Goal: Information Seeking & Learning: Understand process/instructions

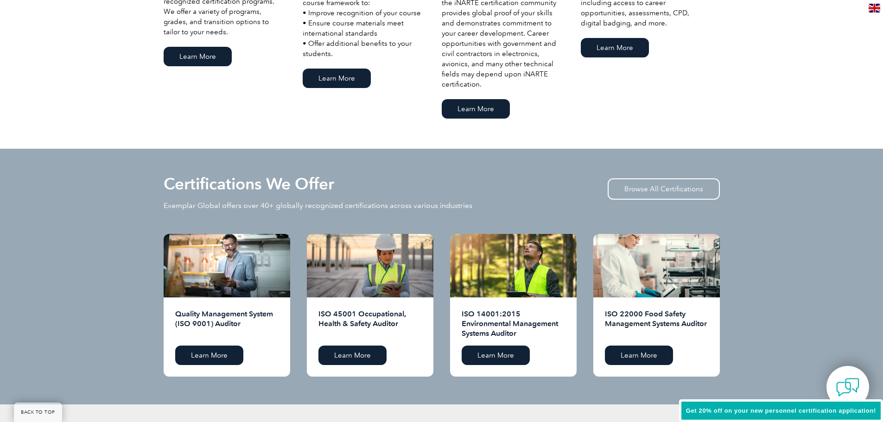
scroll to position [880, 0]
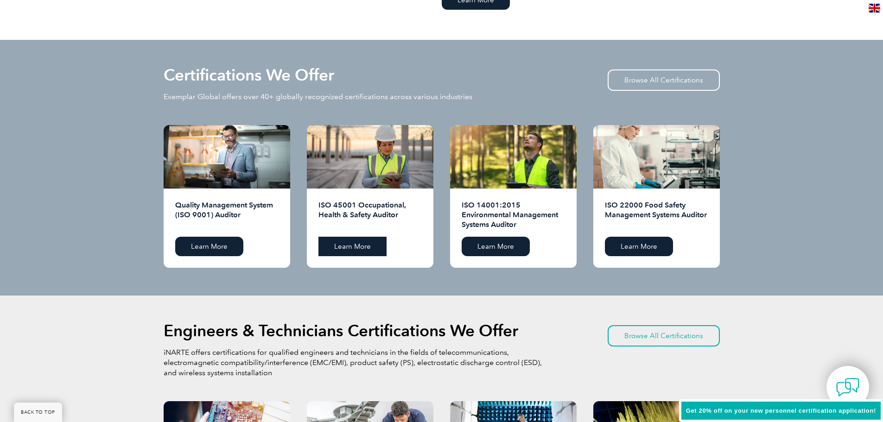
click at [344, 134] on link "Learn More" at bounding box center [352, 246] width 68 height 19
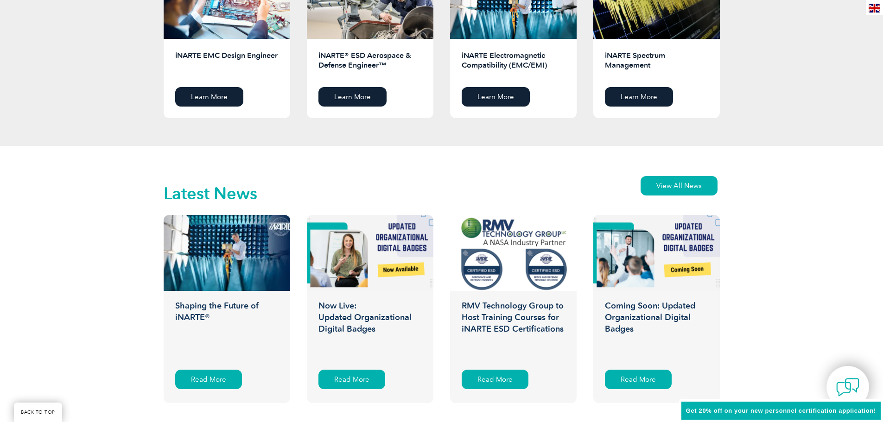
scroll to position [1482, 0]
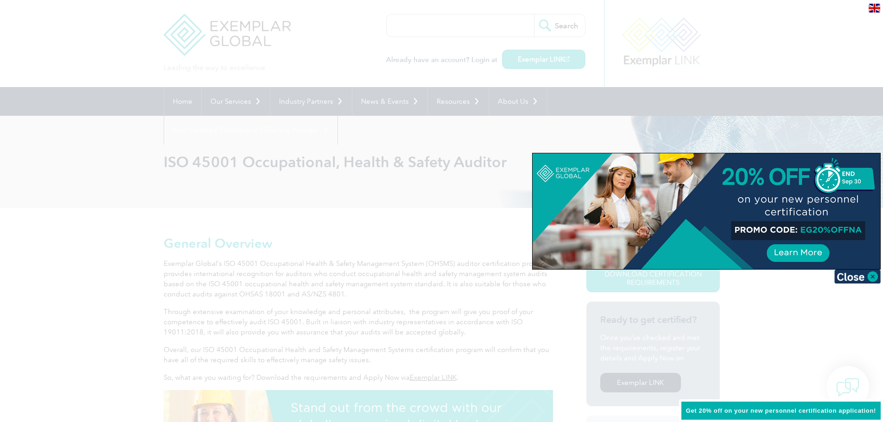
drag, startPoint x: 801, startPoint y: 228, endPoint x: 848, endPoint y: 232, distance: 47.9
click at [848, 232] on div at bounding box center [706, 211] width 348 height 116
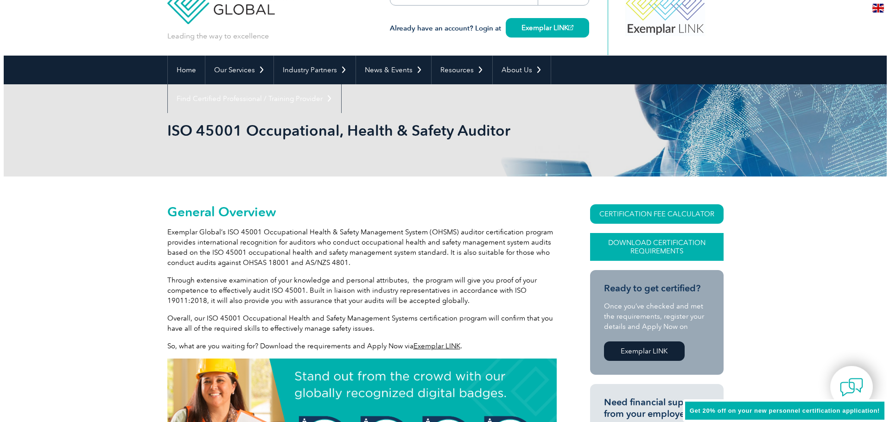
scroll to position [93, 0]
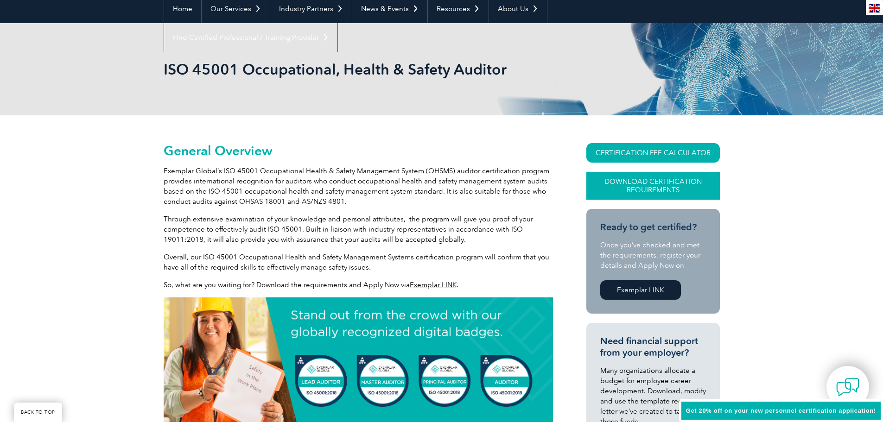
click at [636, 189] on link "Download Certification Requirements" at bounding box center [652, 186] width 133 height 28
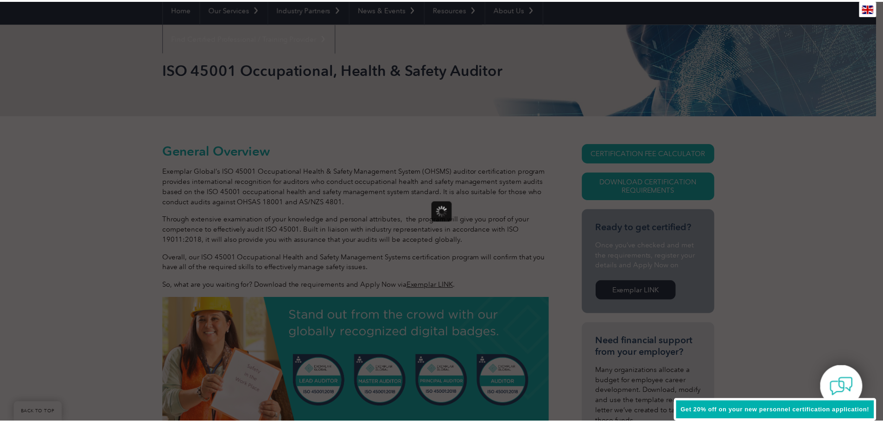
scroll to position [0, 0]
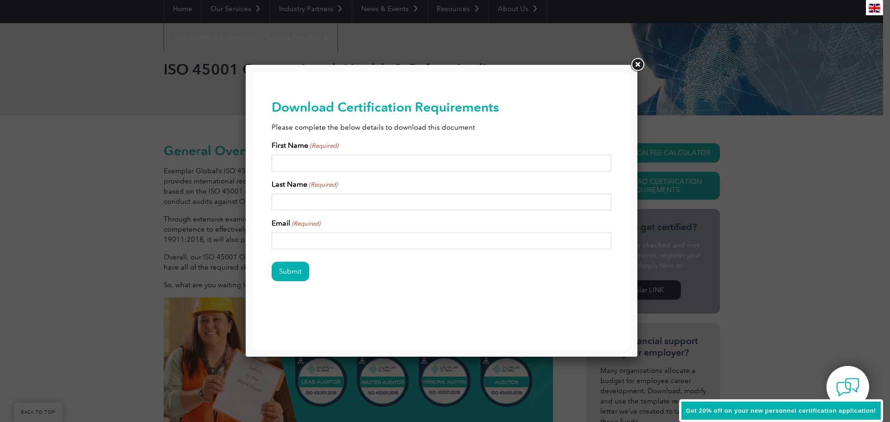
click at [636, 63] on link at bounding box center [637, 65] width 17 height 17
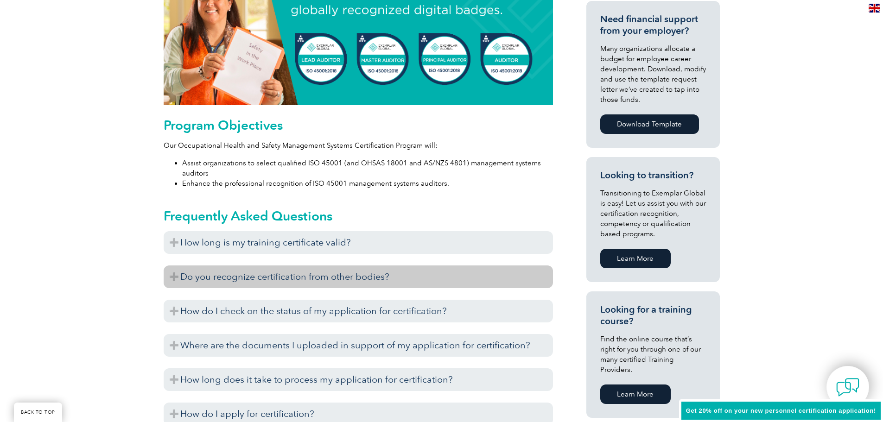
scroll to position [417, 0]
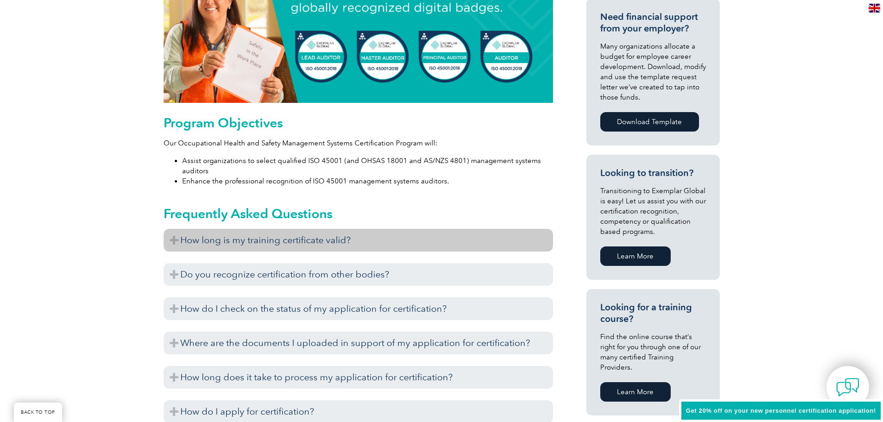
click at [301, 239] on h3 "How long is my training certificate valid?" at bounding box center [358, 240] width 389 height 23
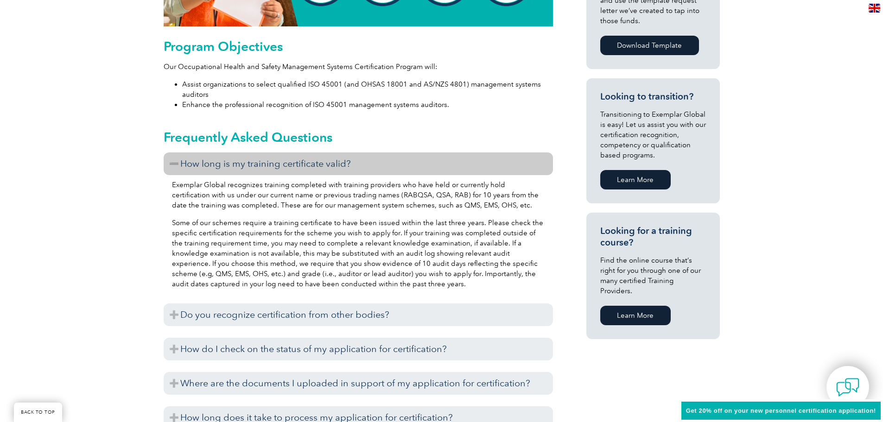
scroll to position [510, 0]
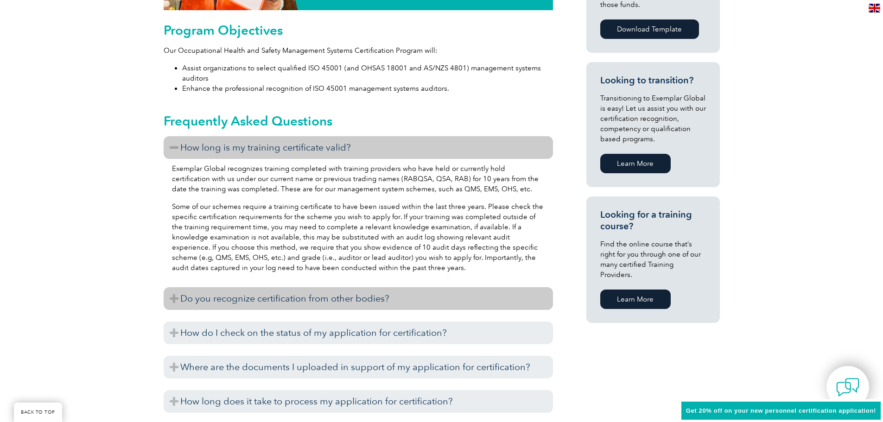
click at [299, 302] on h3 "Do you recognize certification from other bodies?" at bounding box center [358, 298] width 389 height 23
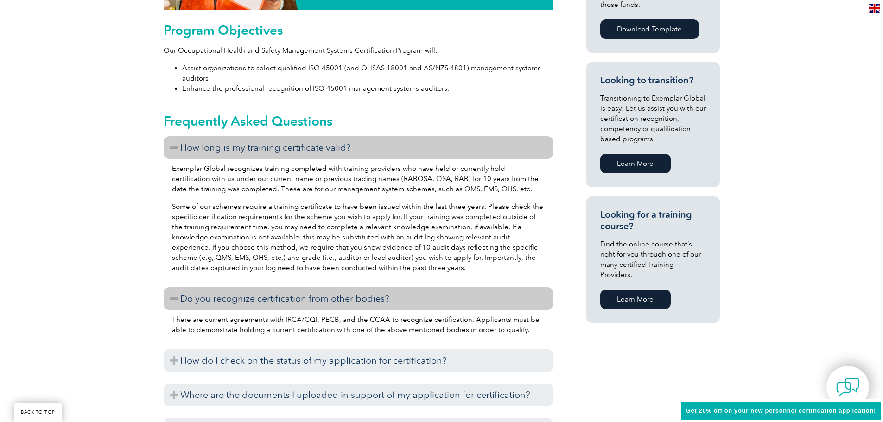
scroll to position [556, 0]
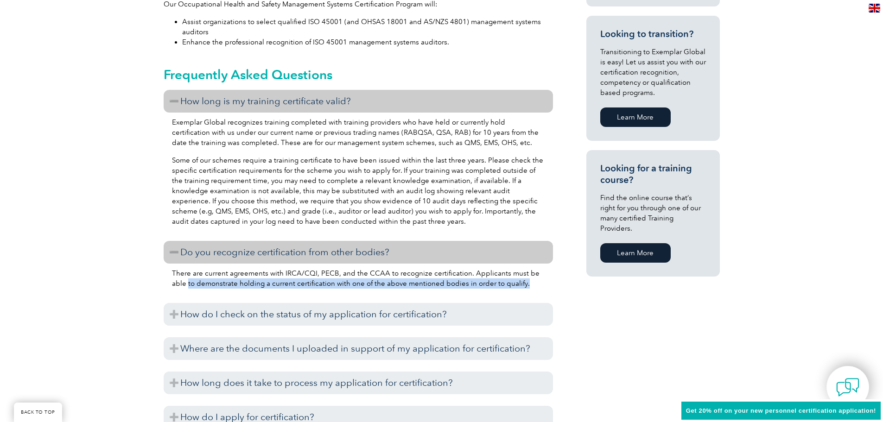
drag, startPoint x: 166, startPoint y: 288, endPoint x: 510, endPoint y: 289, distance: 343.4
click at [510, 289] on div "There are current agreements with IRCA/CQI, PECB, and the CCAA to recognize cer…" at bounding box center [358, 280] width 389 height 32
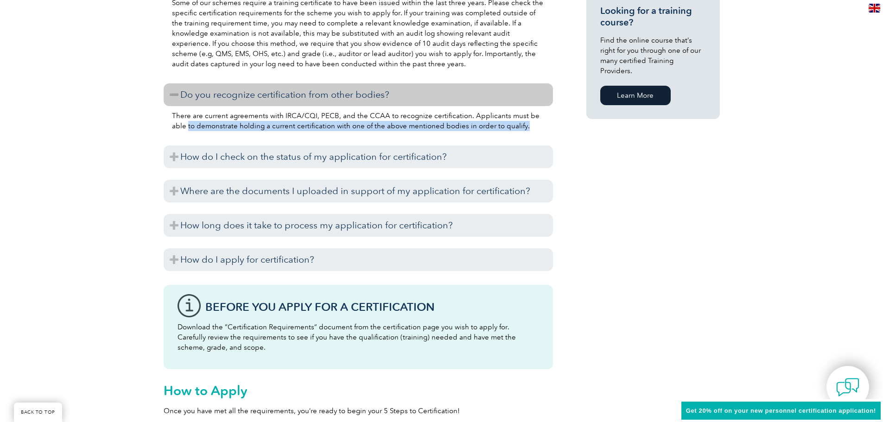
scroll to position [741, 0]
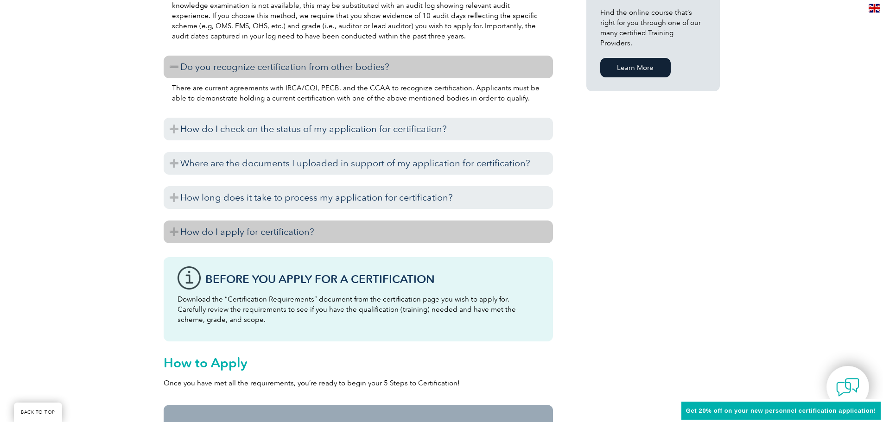
click at [279, 231] on h3 "How do I apply for certification?" at bounding box center [358, 232] width 389 height 23
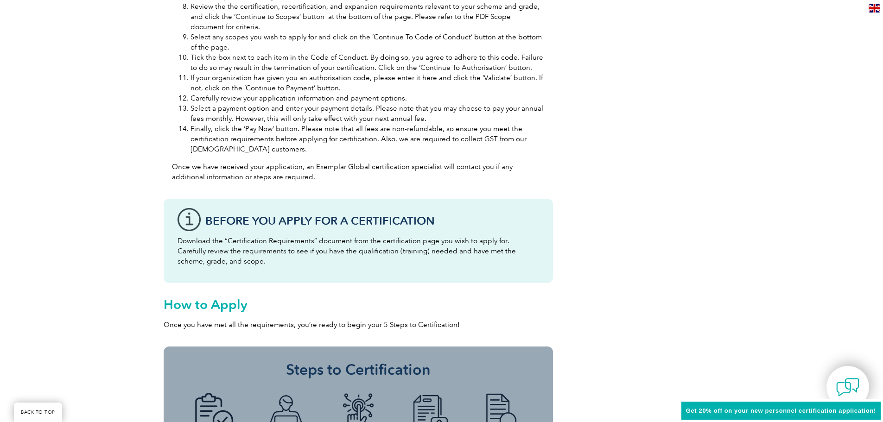
scroll to position [1112, 0]
